Goal: Contribute content: Contribute content

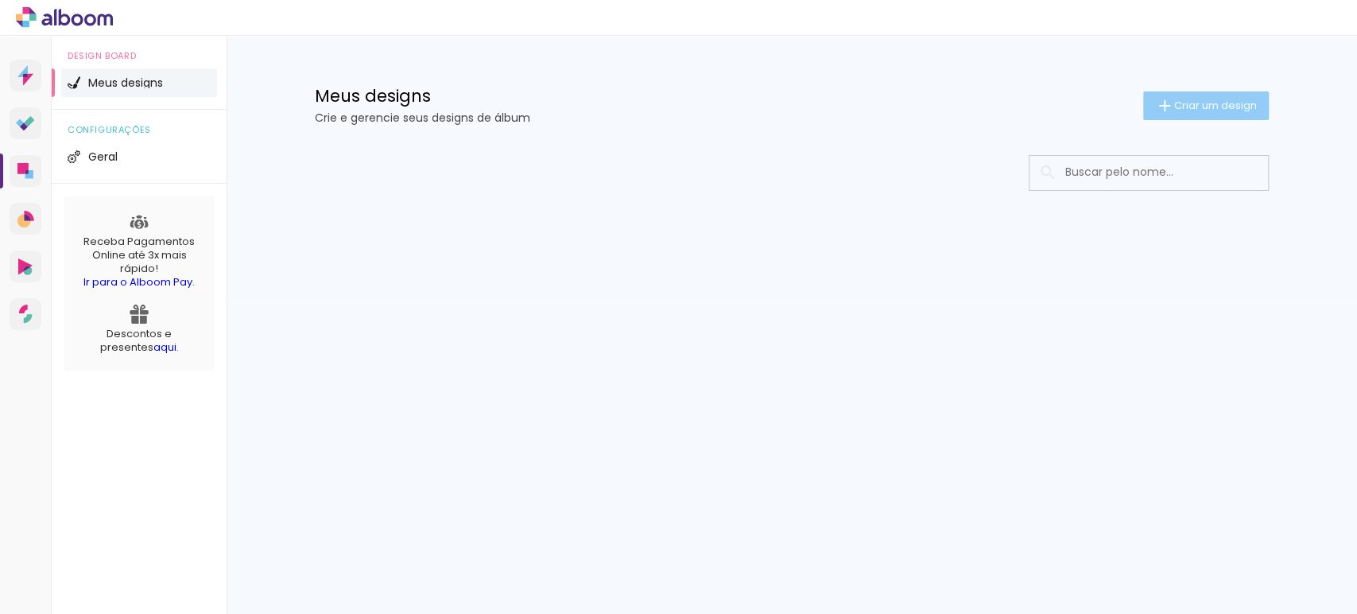
click at [1169, 115] on paper-button "Criar um design" at bounding box center [1206, 105] width 126 height 29
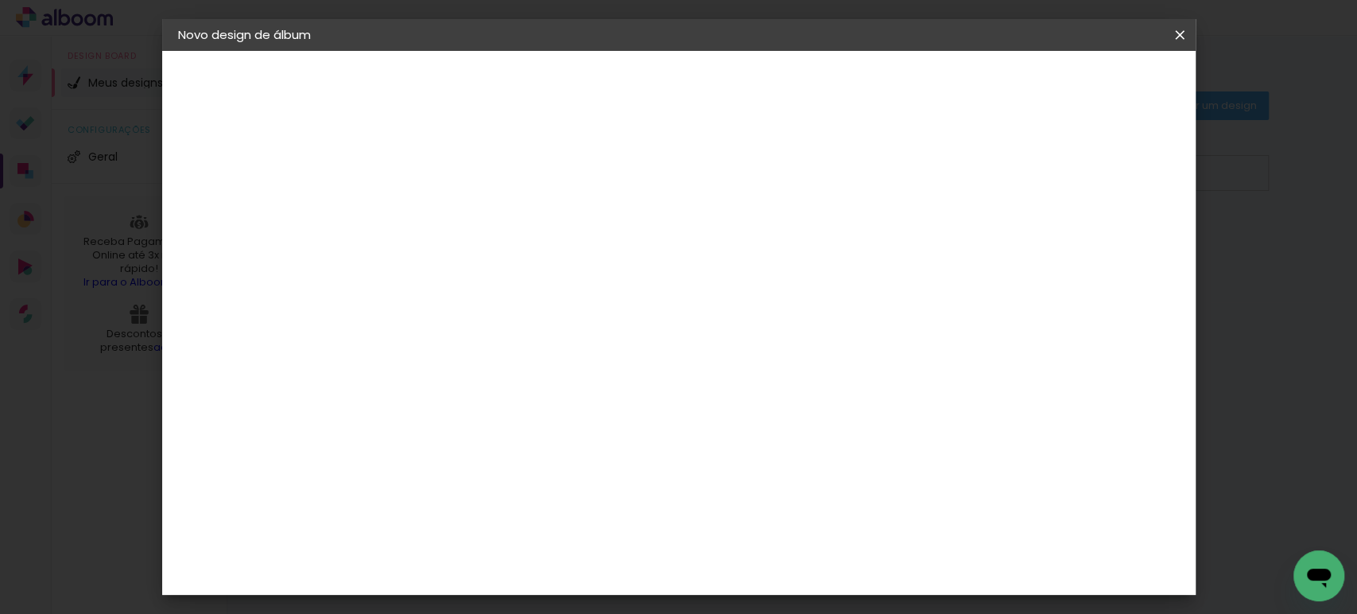
click at [438, 216] on input at bounding box center [438, 213] width 0 height 25
type input "samantharamalho279"
type paper-input "samantharamalho279"
click at [601, 95] on paper-button "Avançar" at bounding box center [562, 84] width 78 height 27
click at [693, 235] on paper-item "Tamanho Livre" at bounding box center [622, 241] width 141 height 35
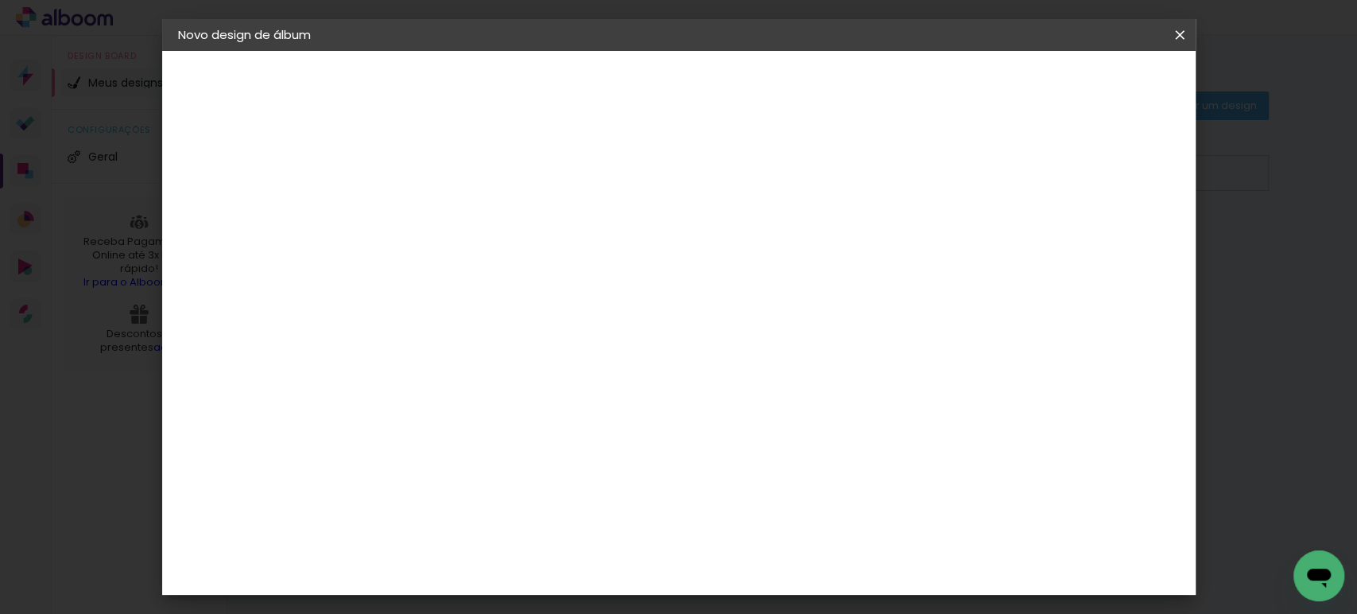
click at [0, 0] on slot "Avançar" at bounding box center [0, 0] width 0 height 0
click at [396, 444] on input "30" at bounding box center [387, 452] width 41 height 24
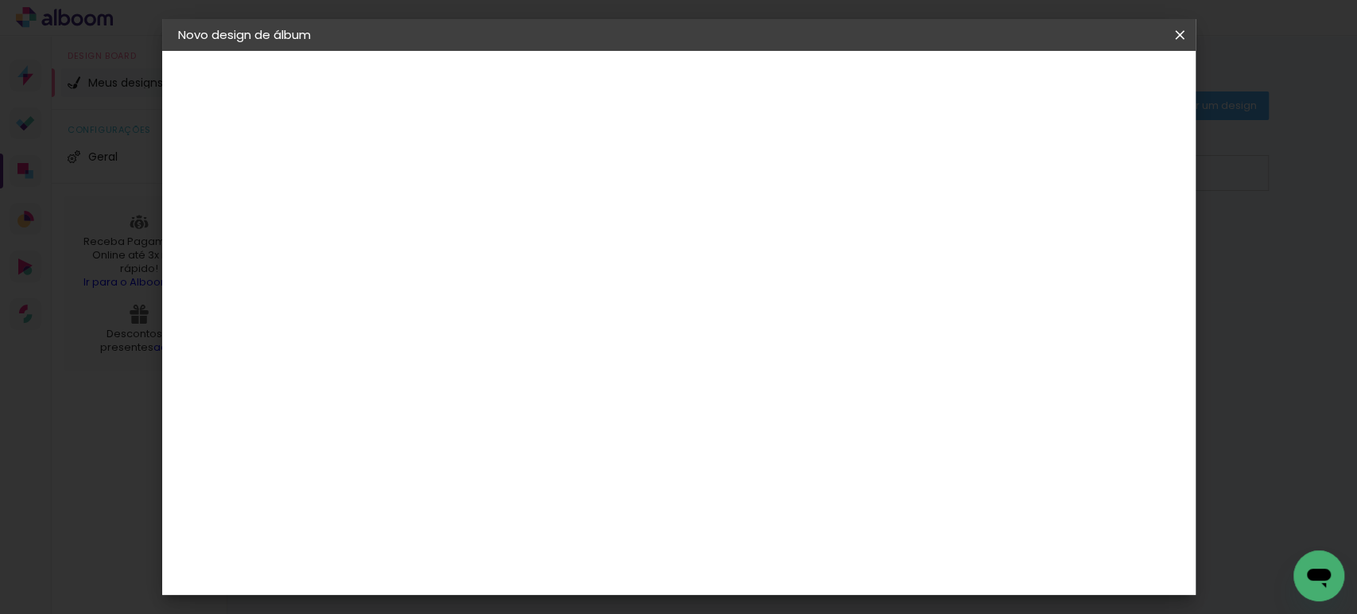
type input "27,7"
type paper-input "27,7"
click at [783, 110] on input "60" at bounding box center [766, 122] width 41 height 24
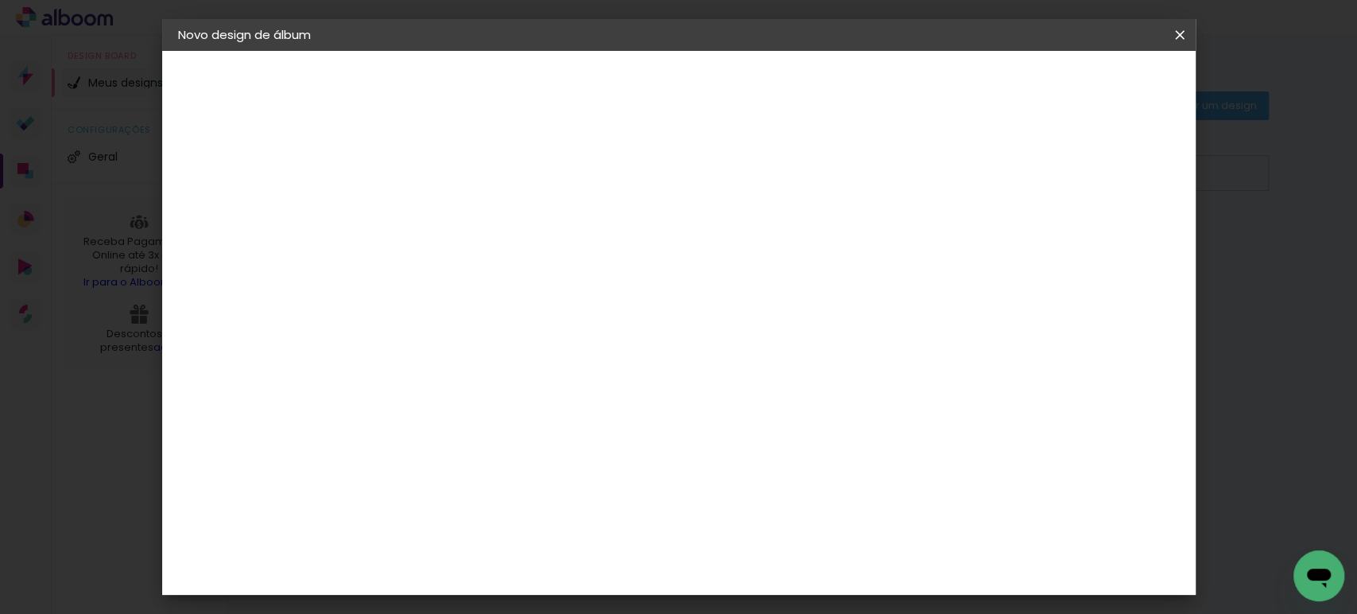
scroll to position [637, 0]
type input "40"
type paper-input "40"
drag, startPoint x: 1047, startPoint y: 231, endPoint x: 1020, endPoint y: 231, distance: 27.0
type input "14"
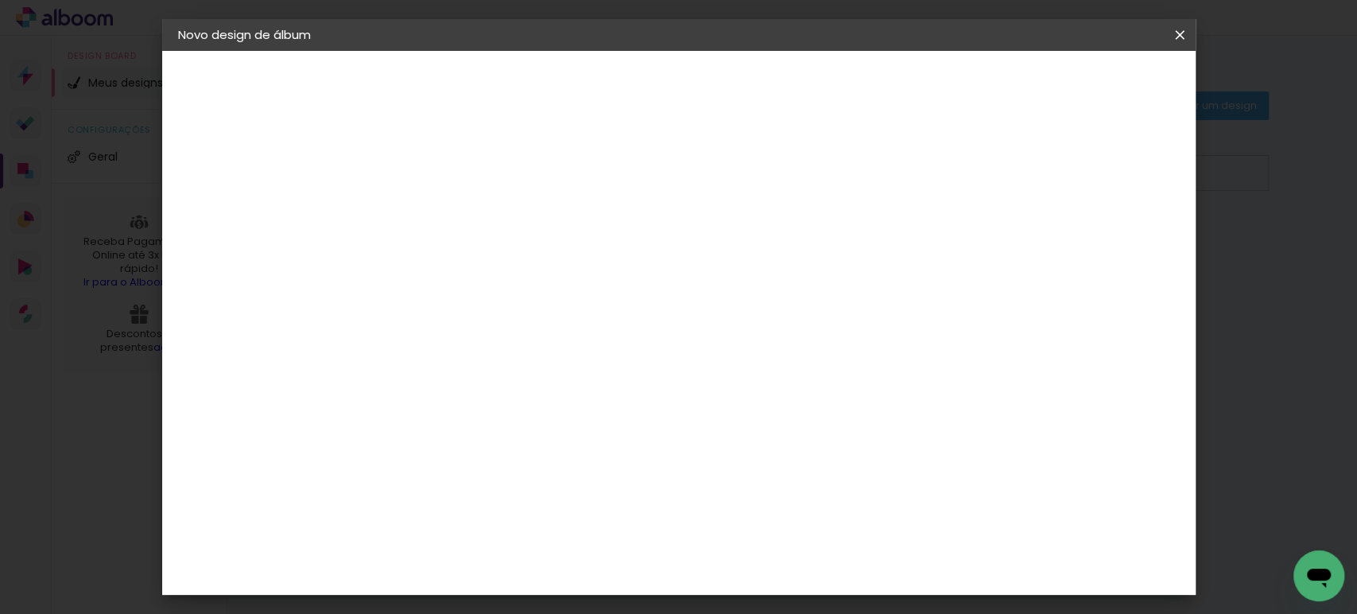
type paper-input "14"
click at [1024, 231] on input "14" at bounding box center [1024, 241] width 29 height 24
type input "15"
type paper-input "15"
click at [1017, 231] on input "15" at bounding box center [1012, 241] width 29 height 24
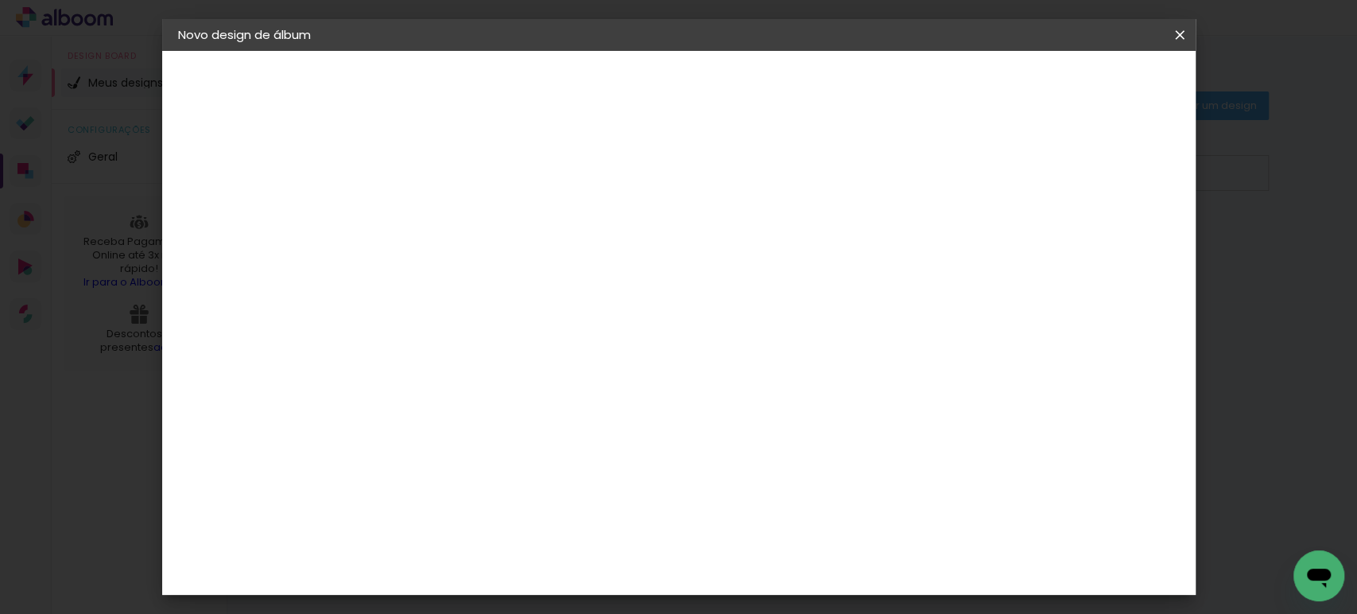
scroll to position [19, 0]
type input "1"
type paper-input "1"
click at [447, 166] on input "1" at bounding box center [427, 163] width 55 height 20
click at [966, 87] on span "Iniciar design" at bounding box center [929, 84] width 72 height 11
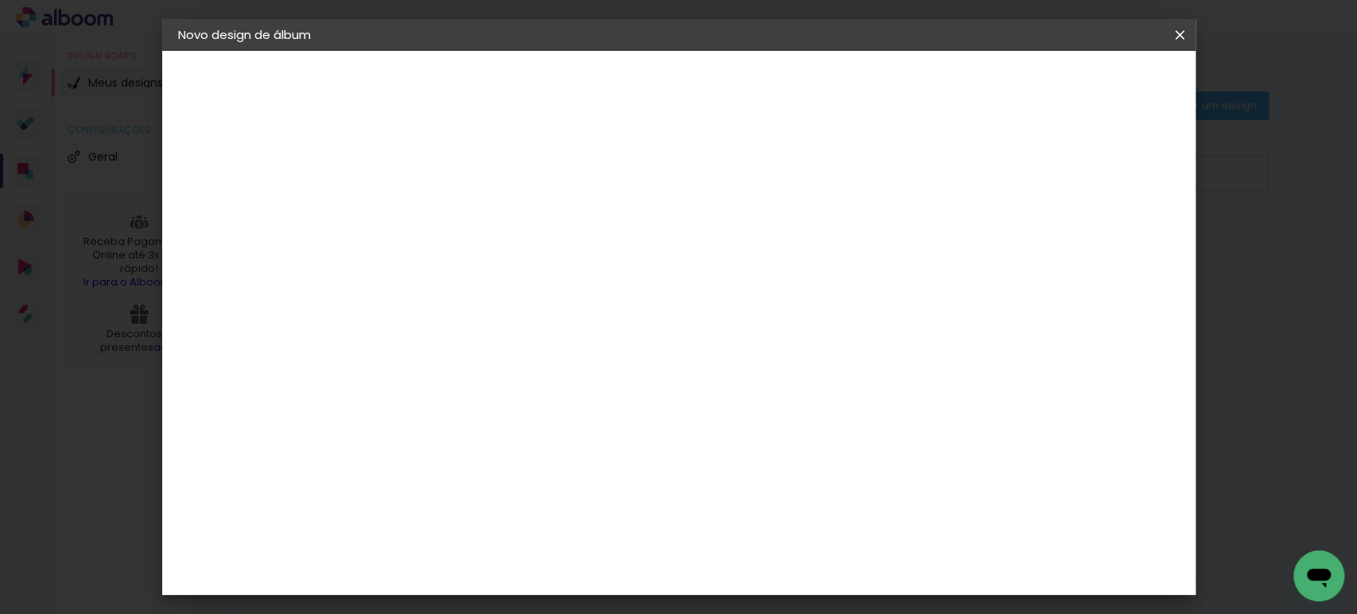
click at [966, 88] on span "Iniciar design" at bounding box center [929, 84] width 72 height 11
click at [966, 87] on span "Iniciar design" at bounding box center [929, 84] width 72 height 11
click at [887, 184] on div at bounding box center [880, 183] width 14 height 14
type paper-checkbox "on"
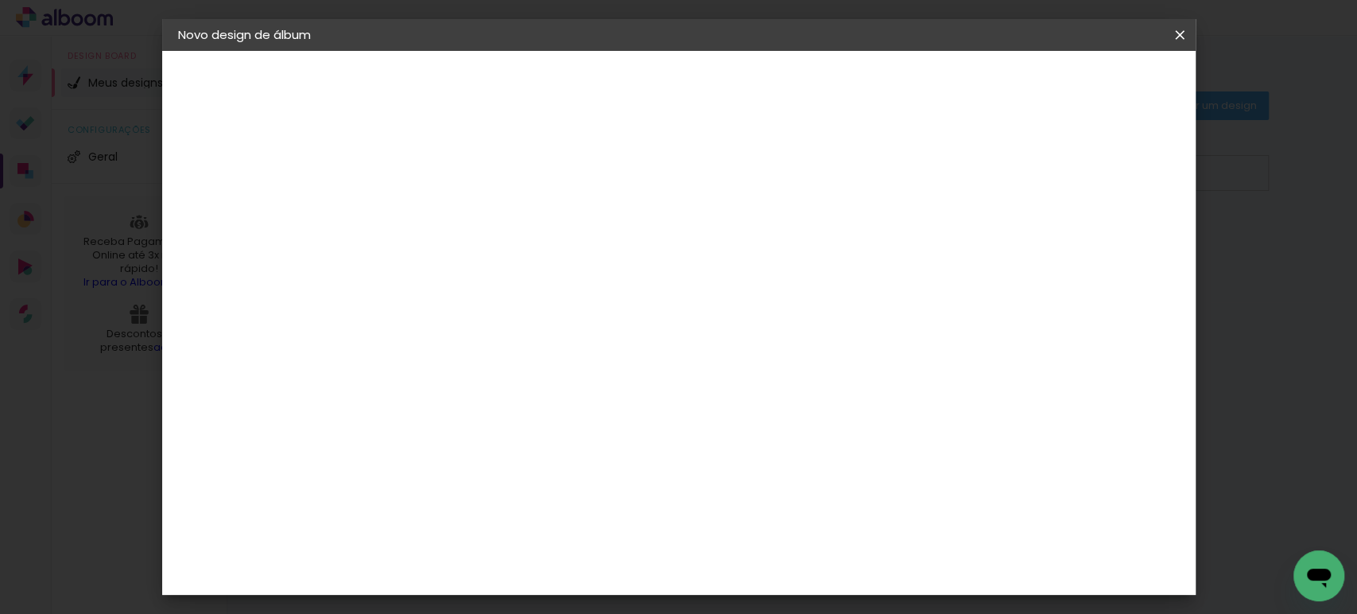
click at [887, 184] on div at bounding box center [880, 183] width 14 height 14
click at [966, 80] on span "Iniciar design" at bounding box center [929, 84] width 72 height 11
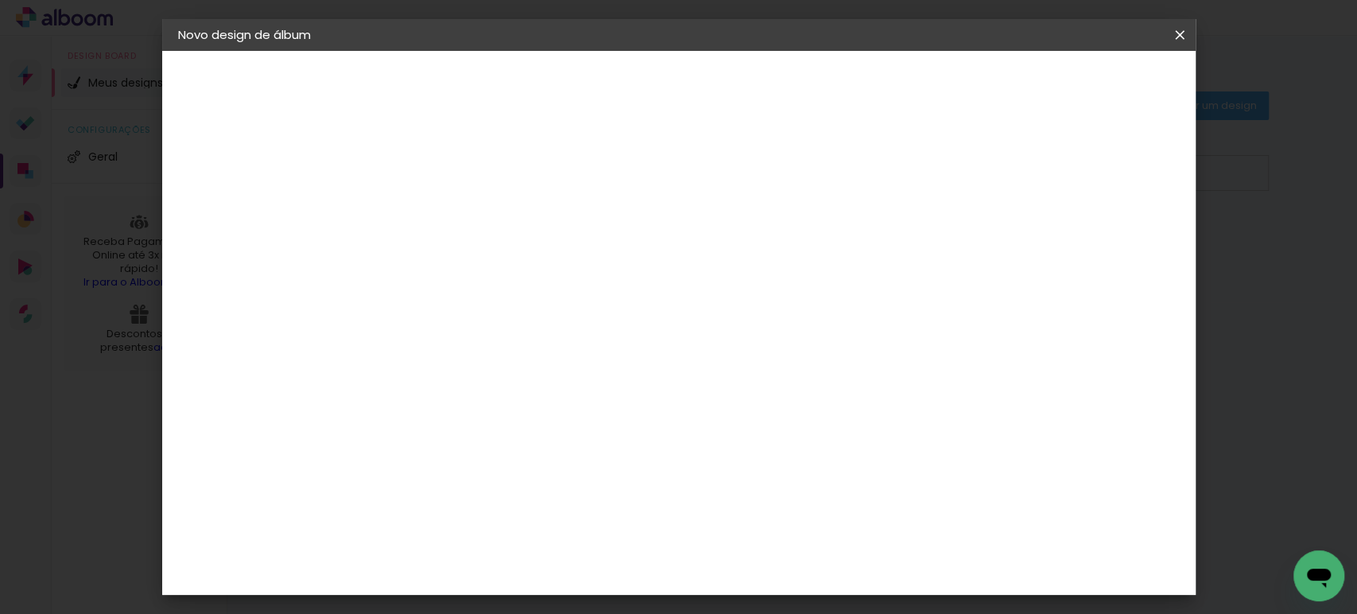
click at [966, 80] on span "Iniciar design" at bounding box center [929, 84] width 72 height 11
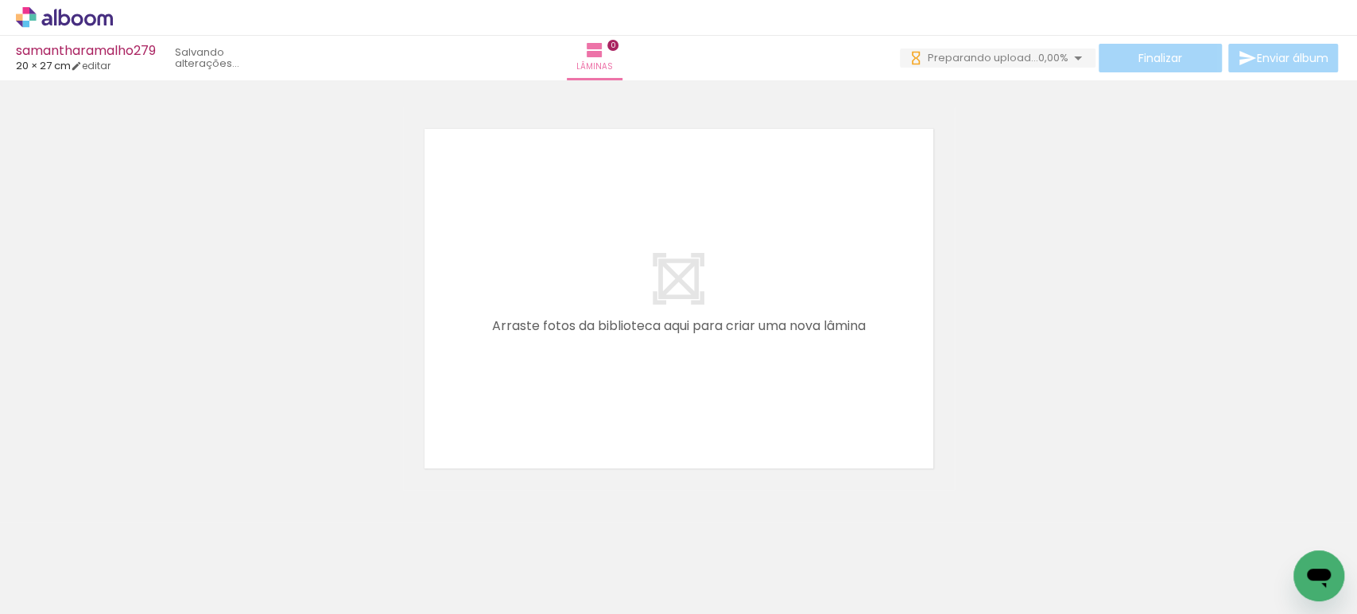
scroll to position [0, 2517]
click at [1171, 527] on iron-icon at bounding box center [1168, 528] width 17 height 17
click at [1265, 533] on iron-icon at bounding box center [1257, 528] width 17 height 17
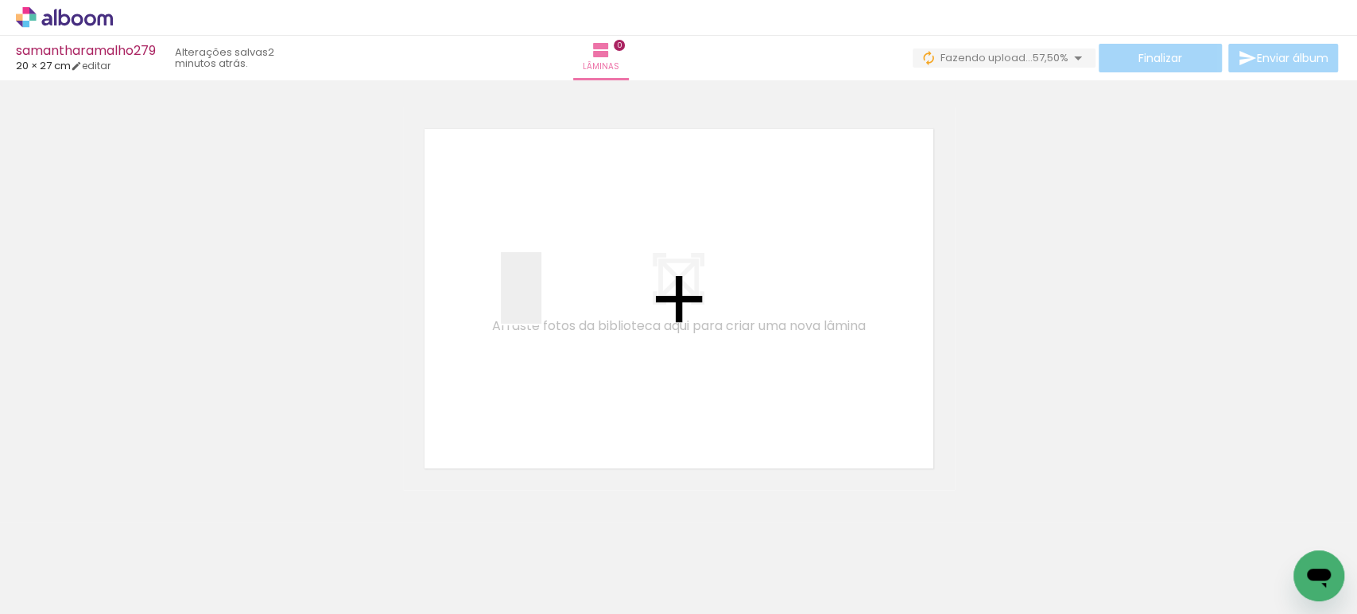
drag, startPoint x: 161, startPoint y: 550, endPoint x: 548, endPoint y: 300, distance: 461.7
click at [548, 300] on quentale-workspace at bounding box center [678, 307] width 1357 height 614
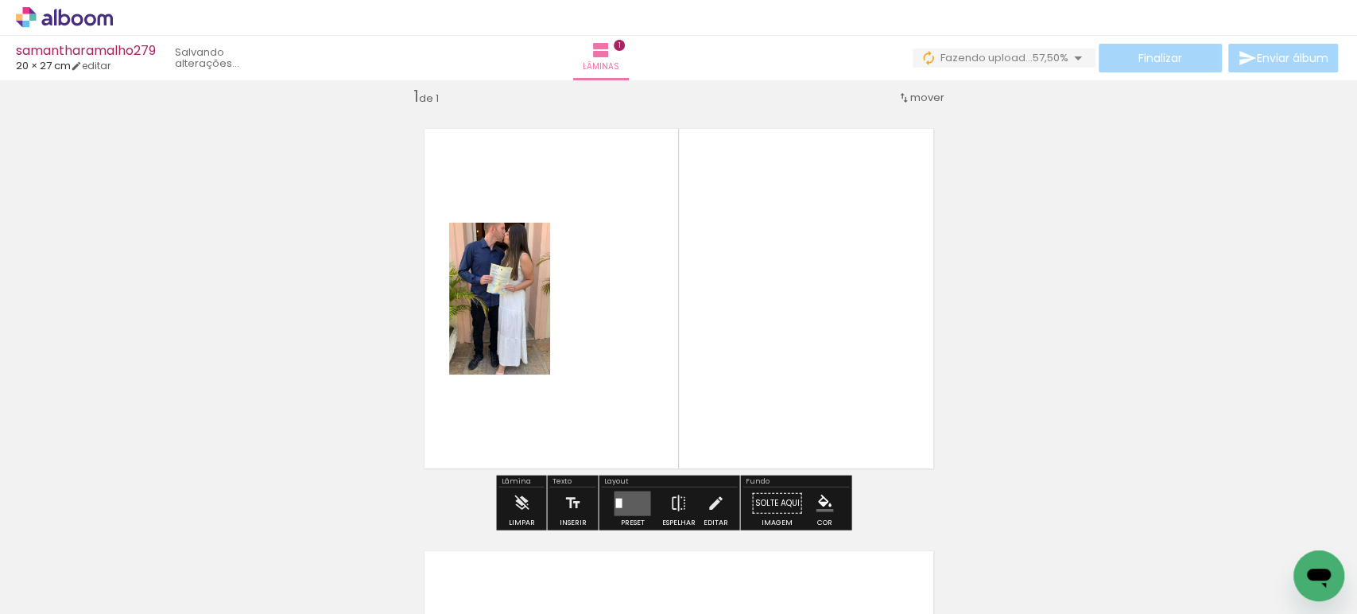
scroll to position [19, 0]
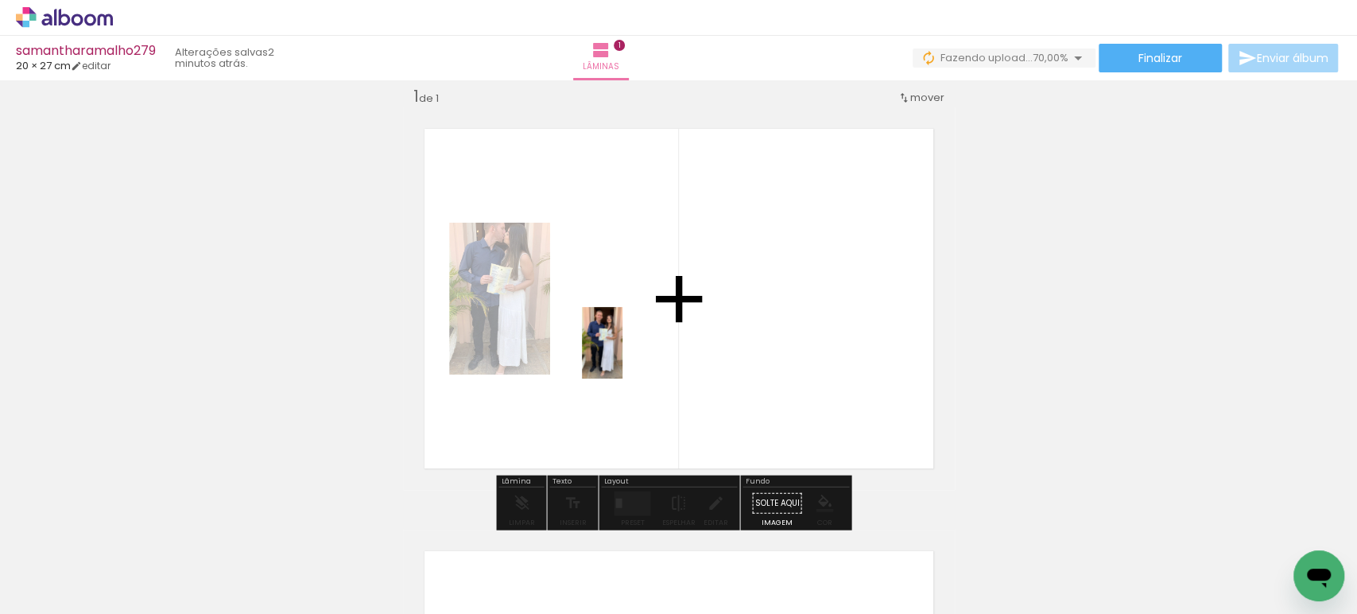
drag, startPoint x: 246, startPoint y: 556, endPoint x: 637, endPoint y: 351, distance: 440.9
click at [637, 351] on quentale-workspace at bounding box center [678, 307] width 1357 height 614
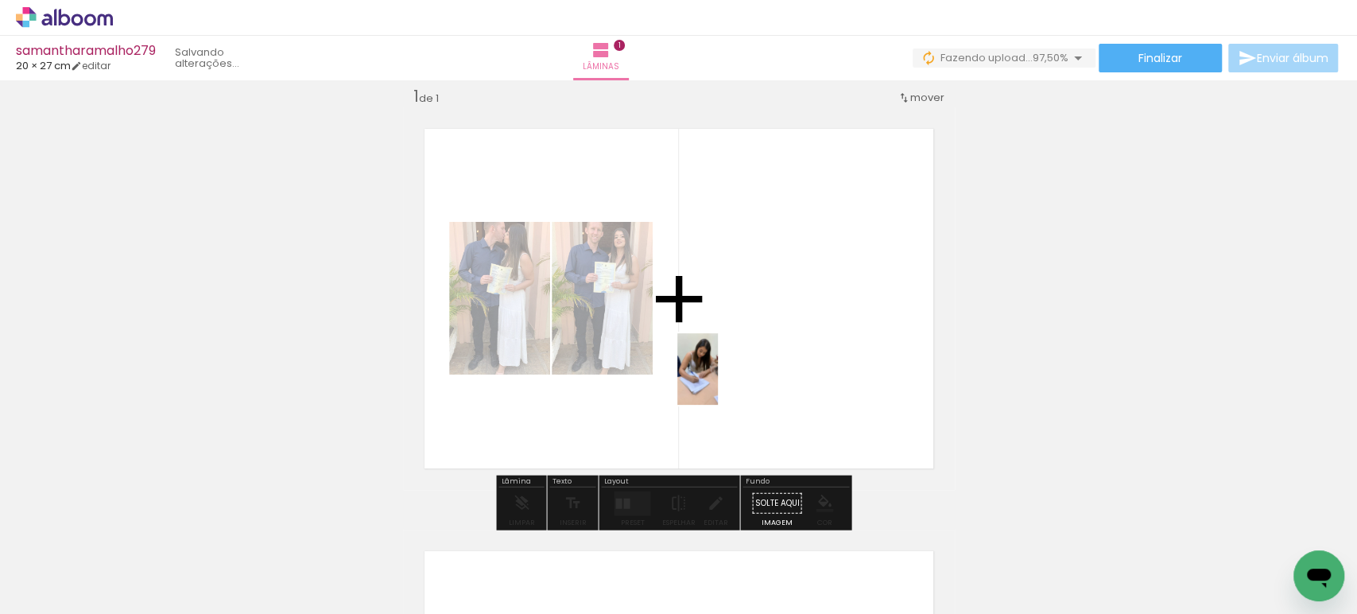
drag, startPoint x: 328, startPoint y: 563, endPoint x: 725, endPoint y: 381, distance: 436.4
click at [725, 381] on quentale-workspace at bounding box center [678, 307] width 1357 height 614
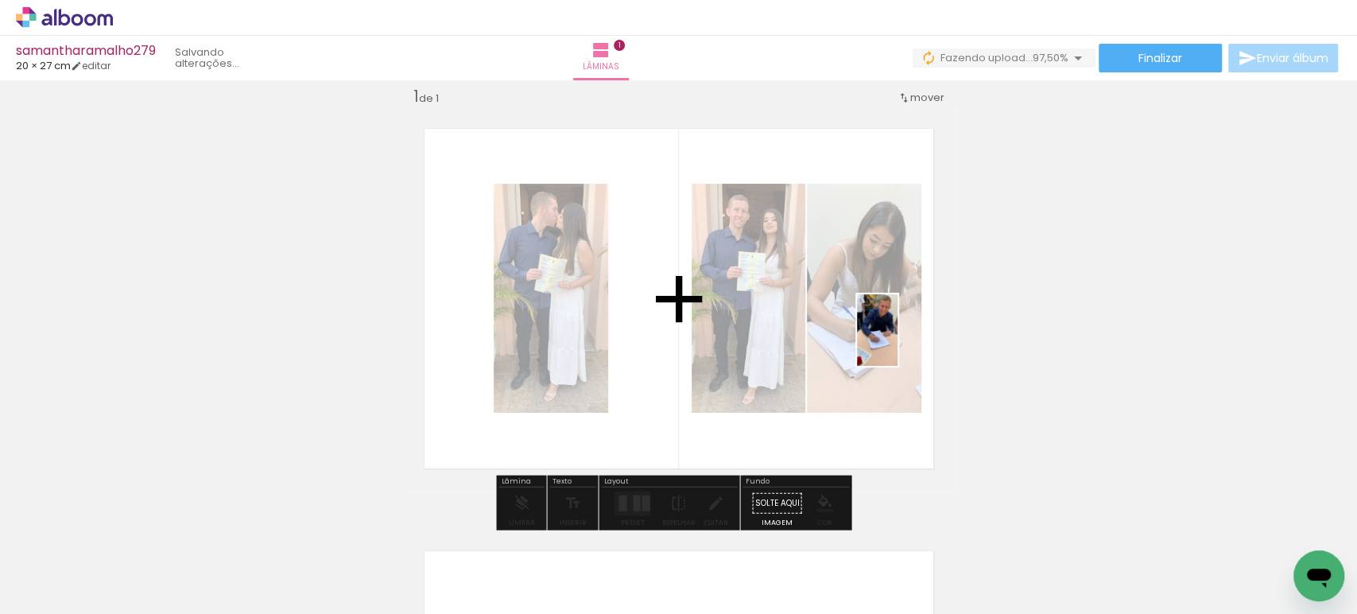
drag, startPoint x: 425, startPoint y: 566, endPoint x: 905, endPoint y: 342, distance: 529.8
click at [905, 342] on quentale-workspace at bounding box center [678, 307] width 1357 height 614
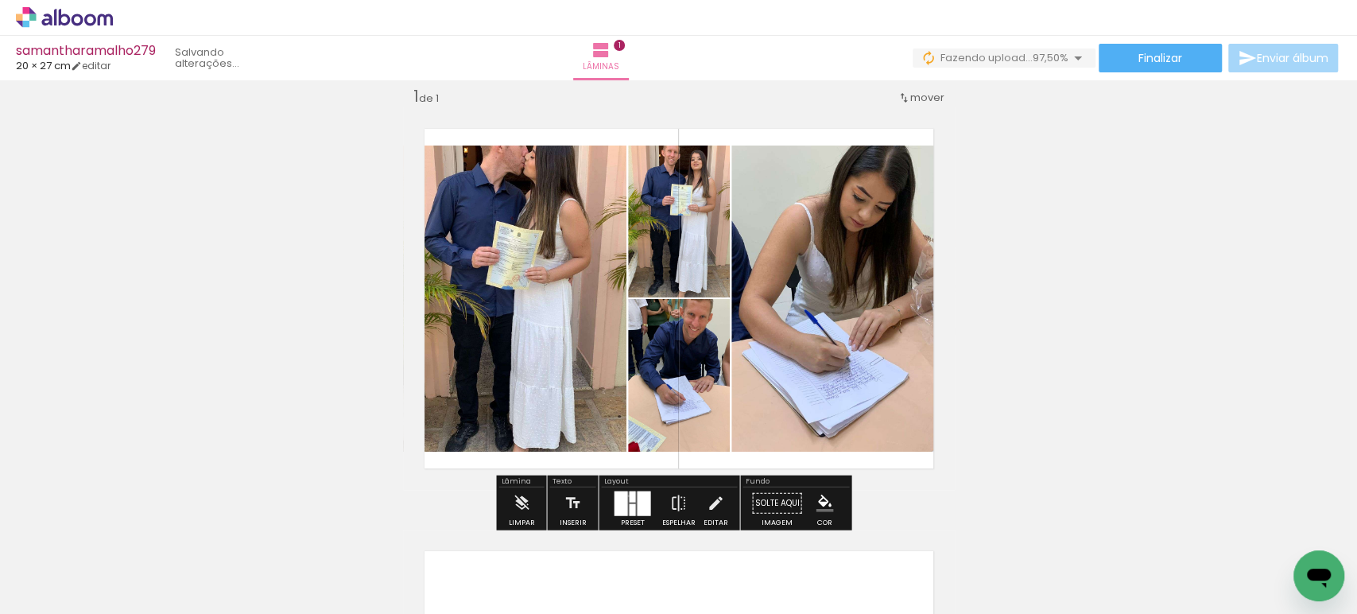
click at [629, 494] on div at bounding box center [632, 495] width 6 height 11
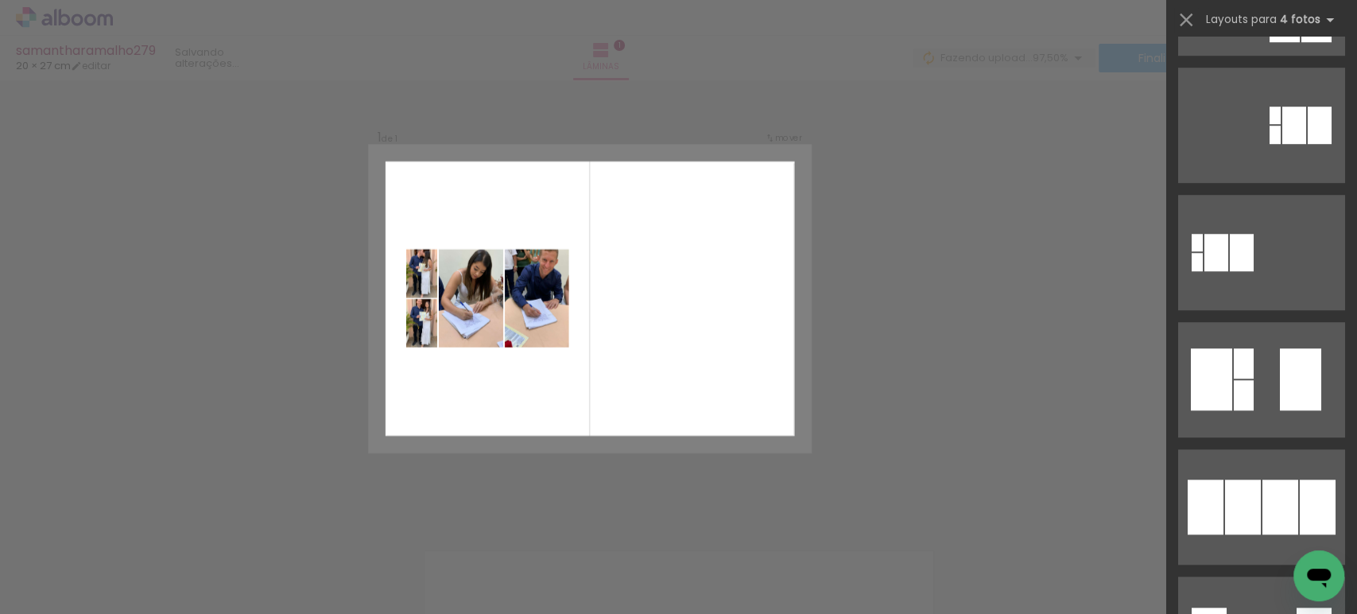
scroll to position [617, 0]
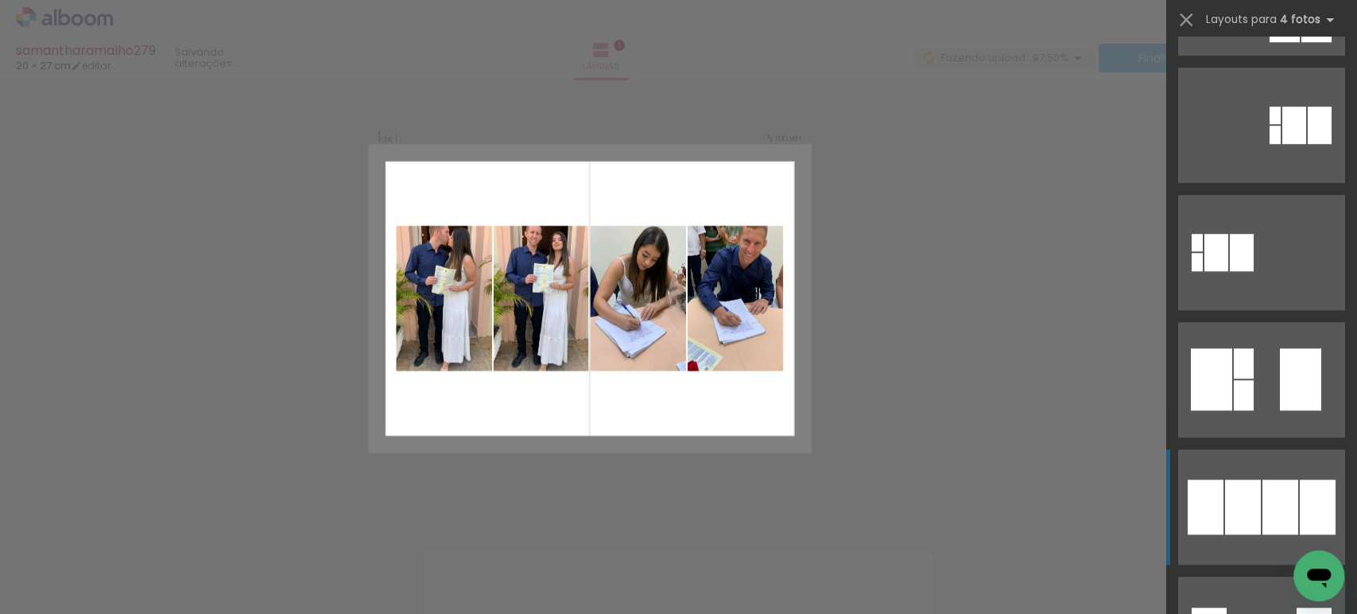
click at [1225, 505] on div at bounding box center [1243, 506] width 36 height 55
